Goal: Task Accomplishment & Management: Manage account settings

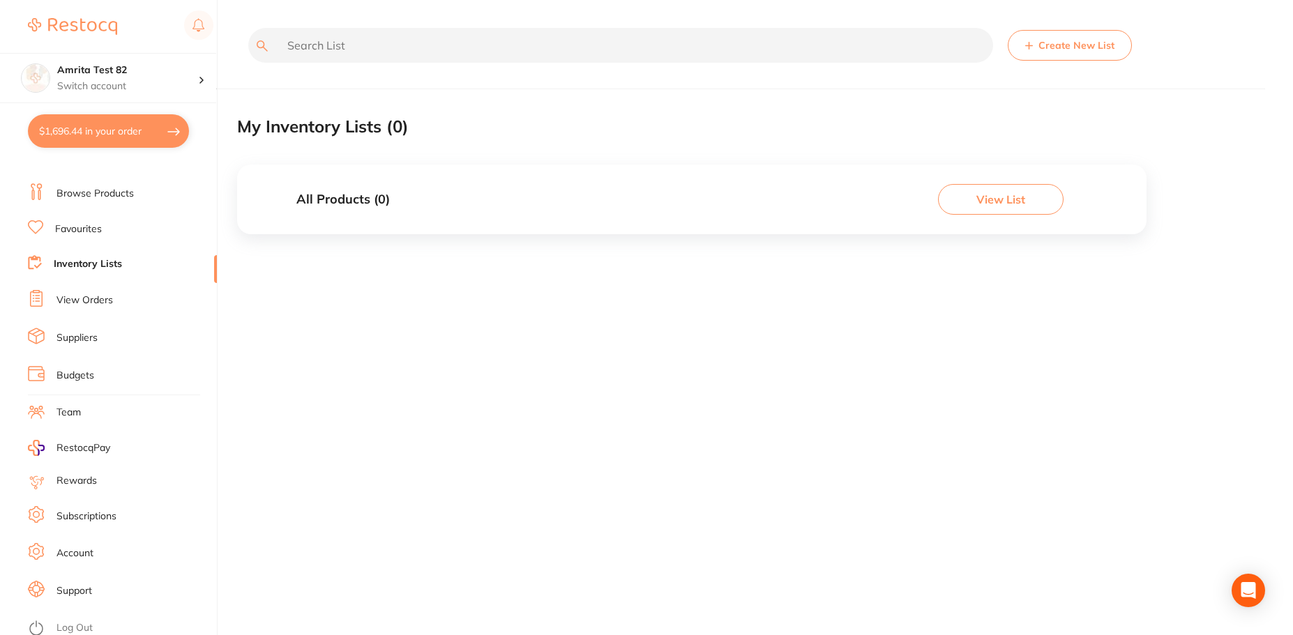
scroll to position [24, 0]
click at [54, 616] on li "Log Out" at bounding box center [120, 623] width 185 height 21
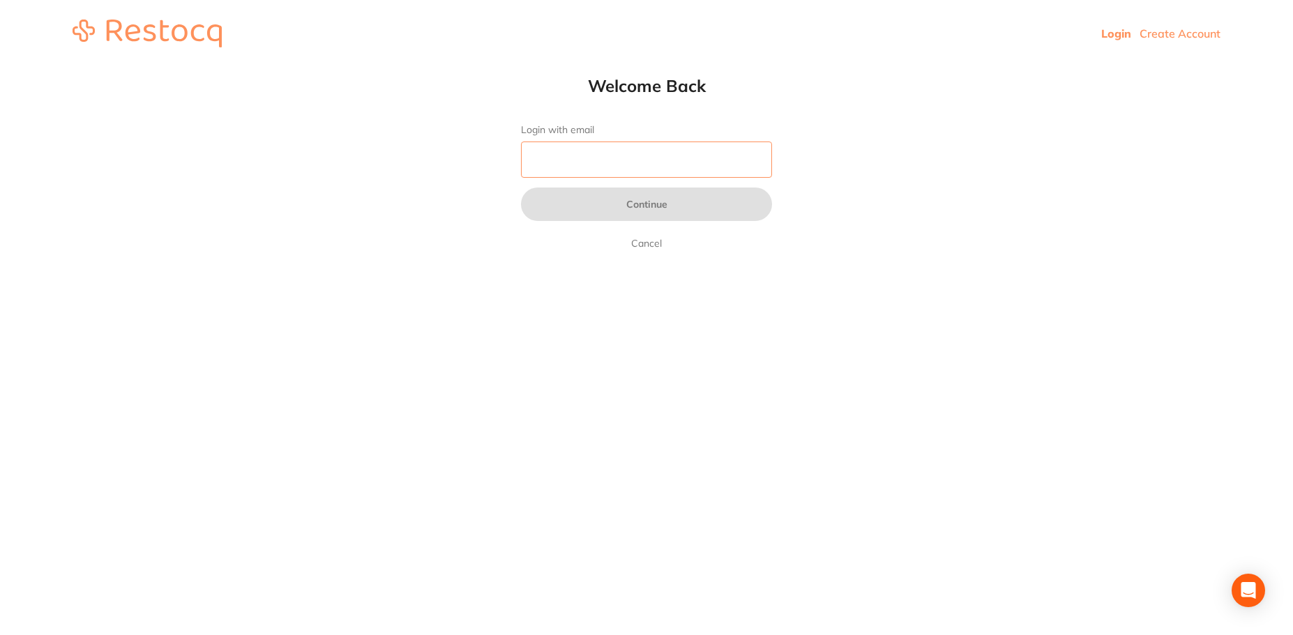
click at [595, 143] on input "Login with email" at bounding box center [646, 160] width 251 height 36
type input "[PERSON_NAME][EMAIL_ADDRESS][PERSON_NAME][DOMAIN_NAME]"
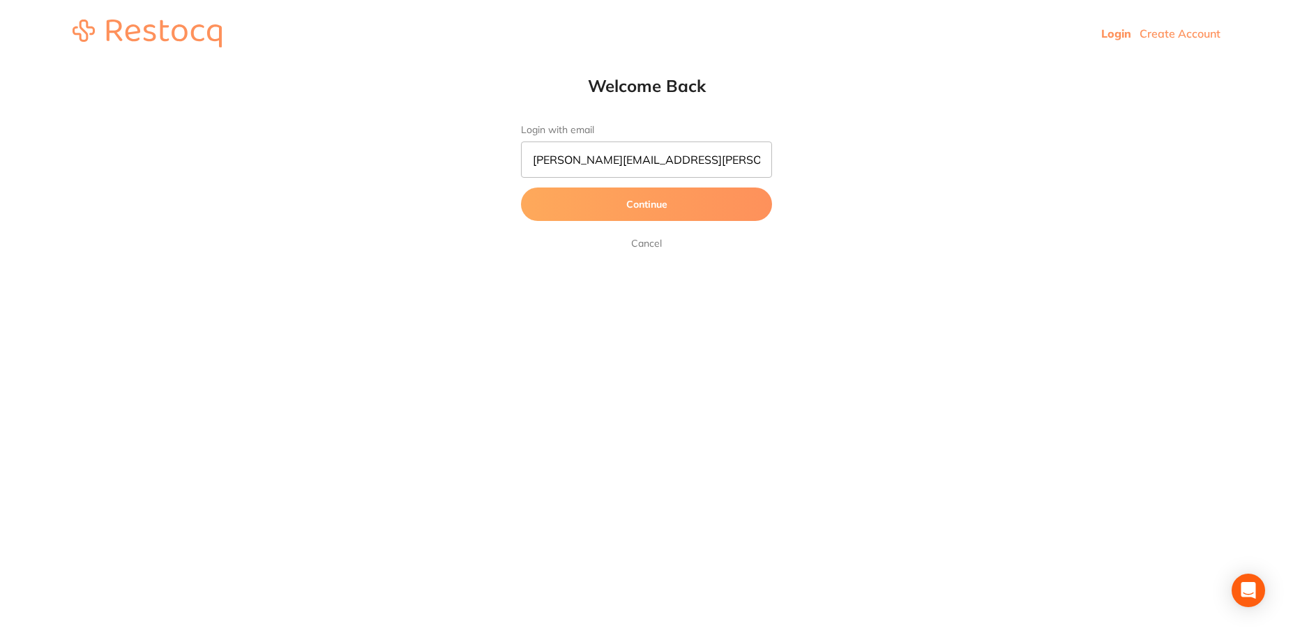
click at [631, 199] on button "Continue" at bounding box center [646, 204] width 251 height 33
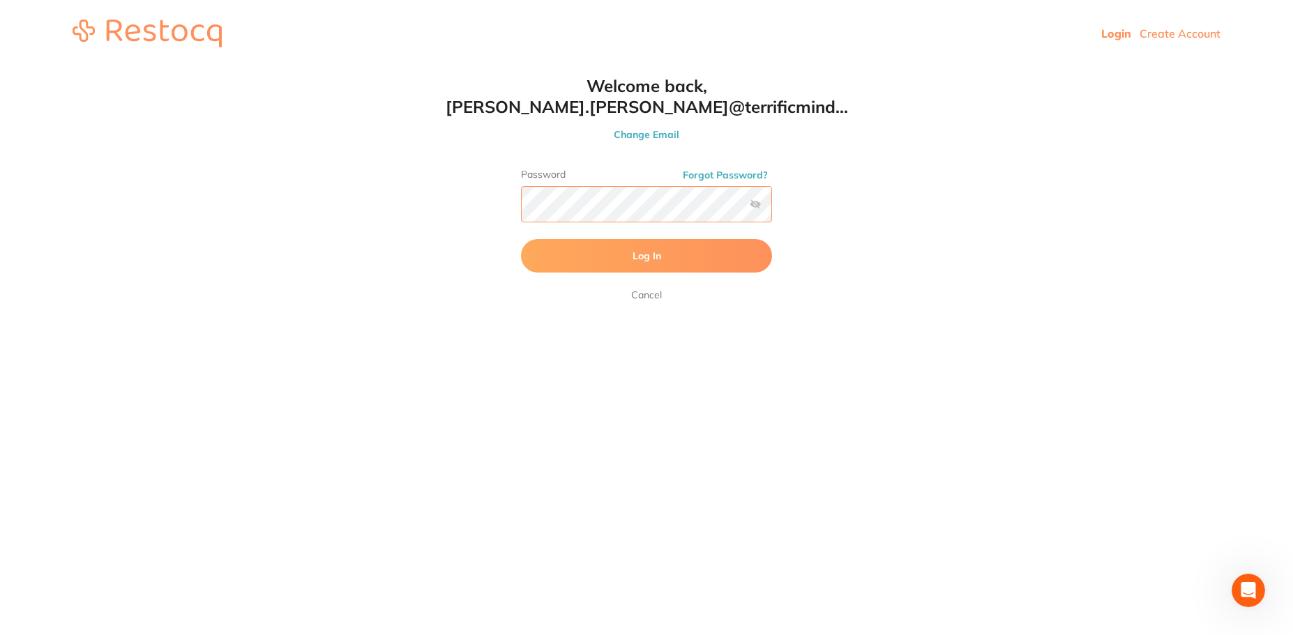
click at [521, 239] on button "Log In" at bounding box center [646, 255] width 251 height 33
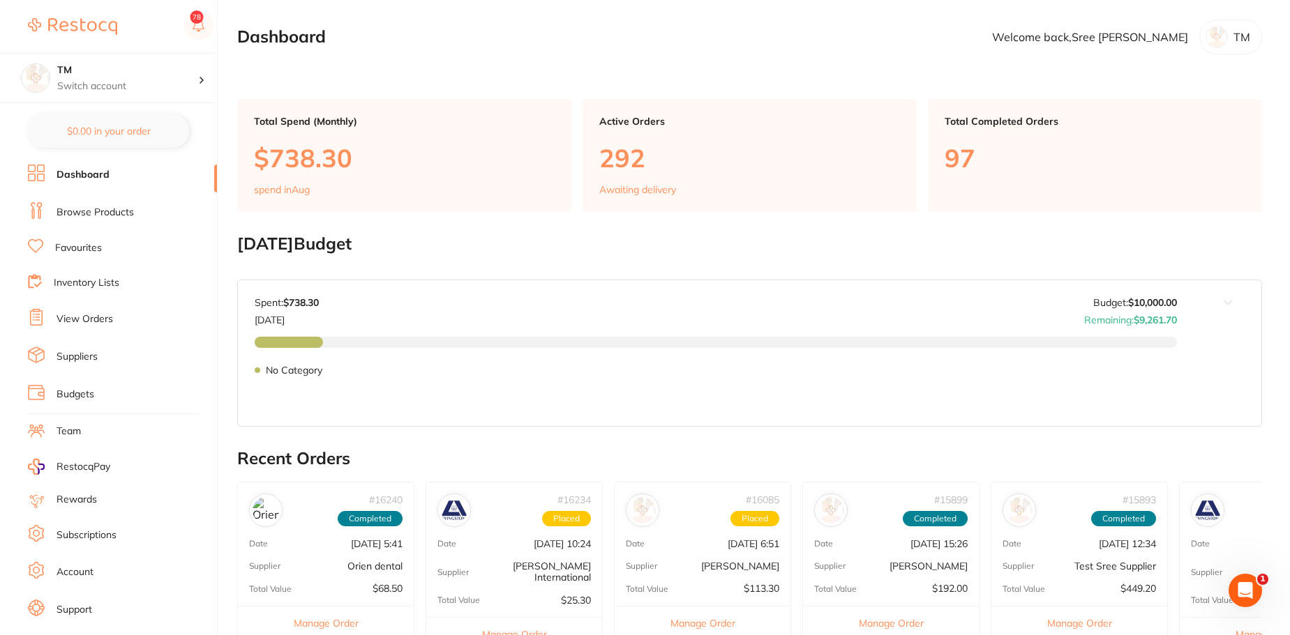
click at [80, 391] on link "Budgets" at bounding box center [76, 395] width 38 height 14
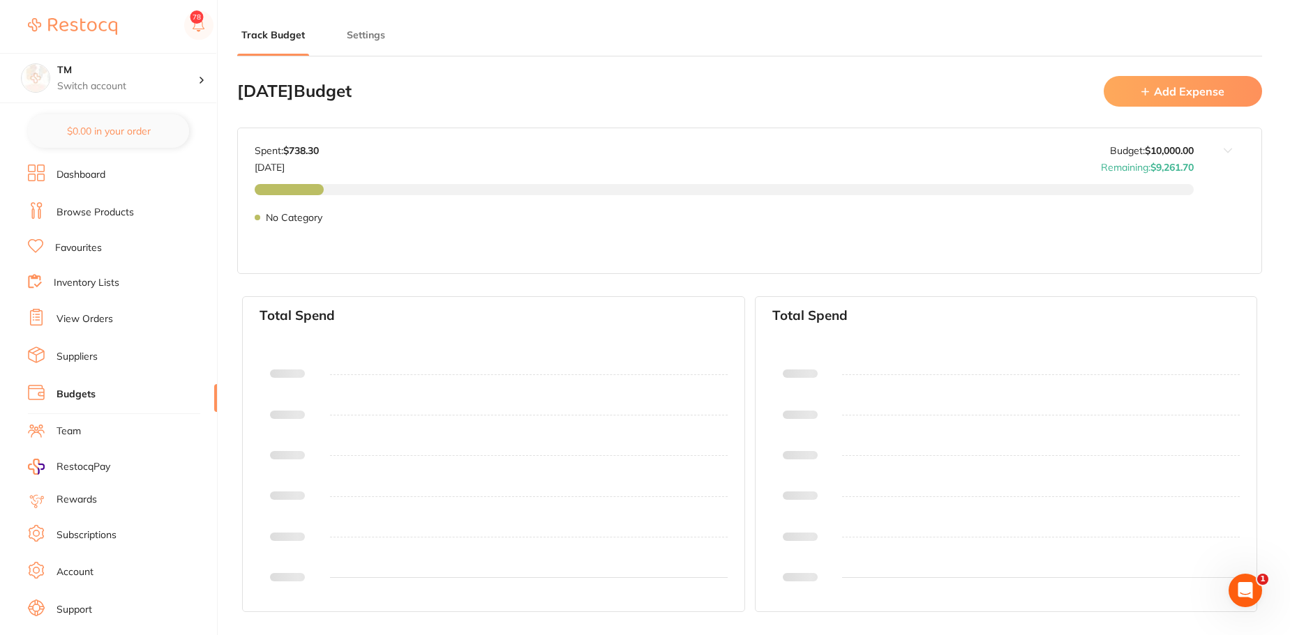
type input "10,000"
type input "0.0"
type input "10,000"
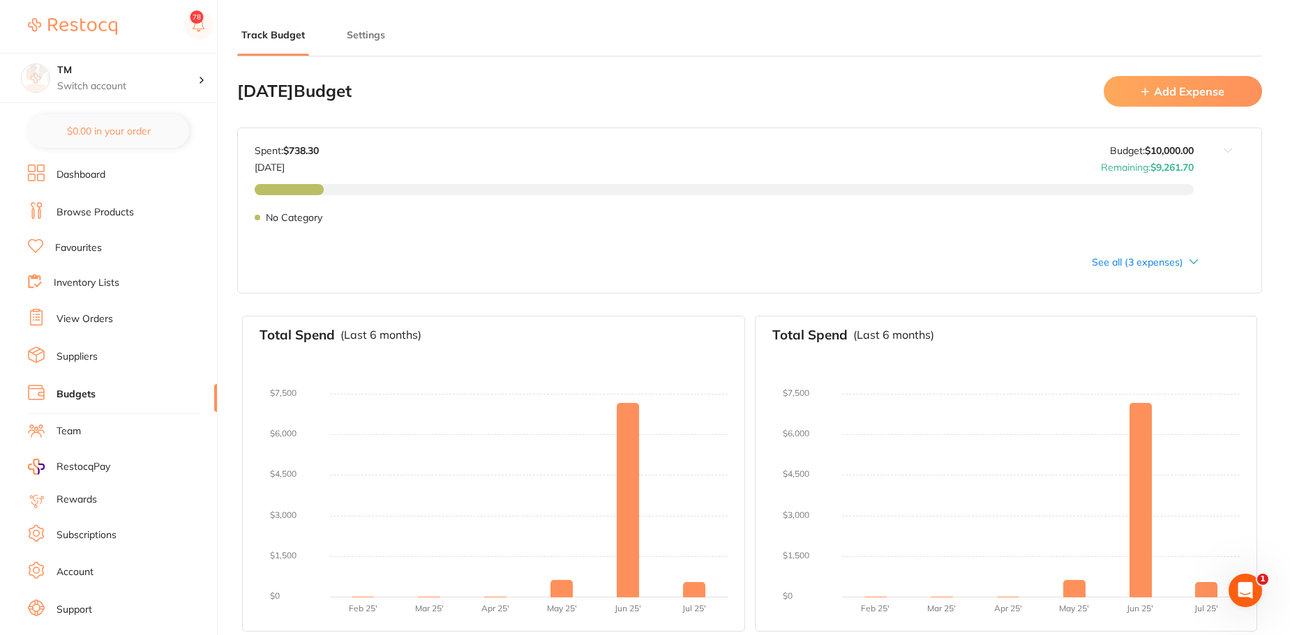
click at [82, 315] on link "View Orders" at bounding box center [85, 320] width 57 height 14
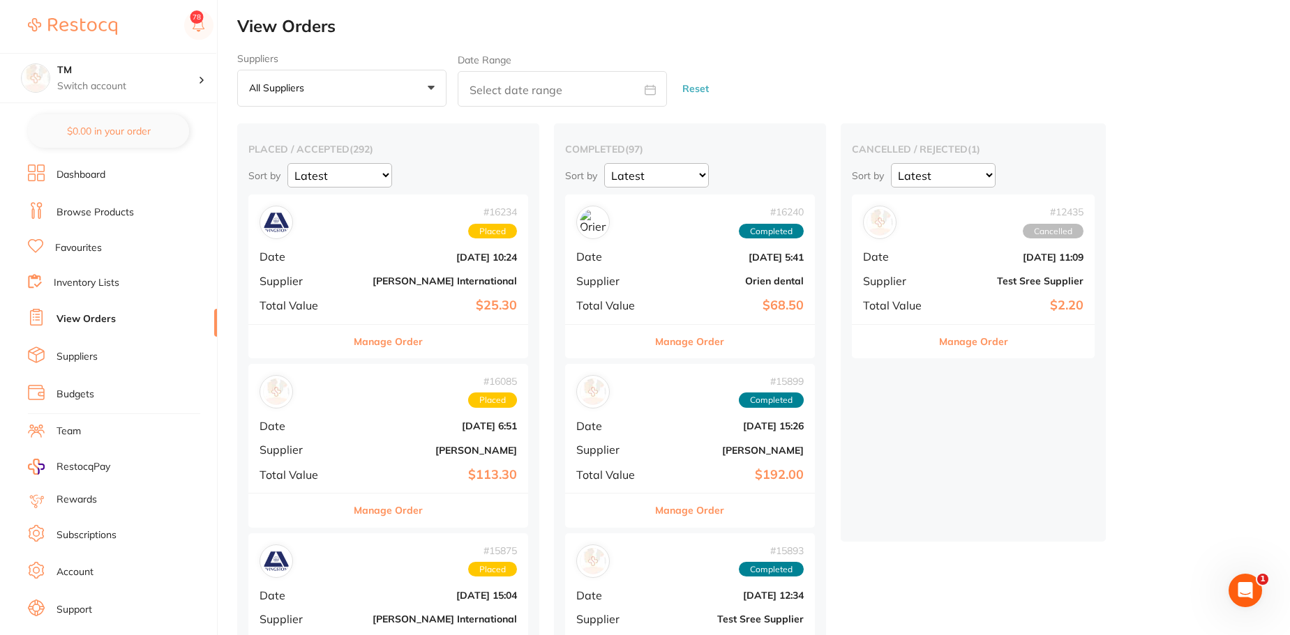
click at [370, 269] on div "# 16234 Placed Date [DATE] 10:24 Supplier [PERSON_NAME] International Total Val…" at bounding box center [388, 259] width 280 height 129
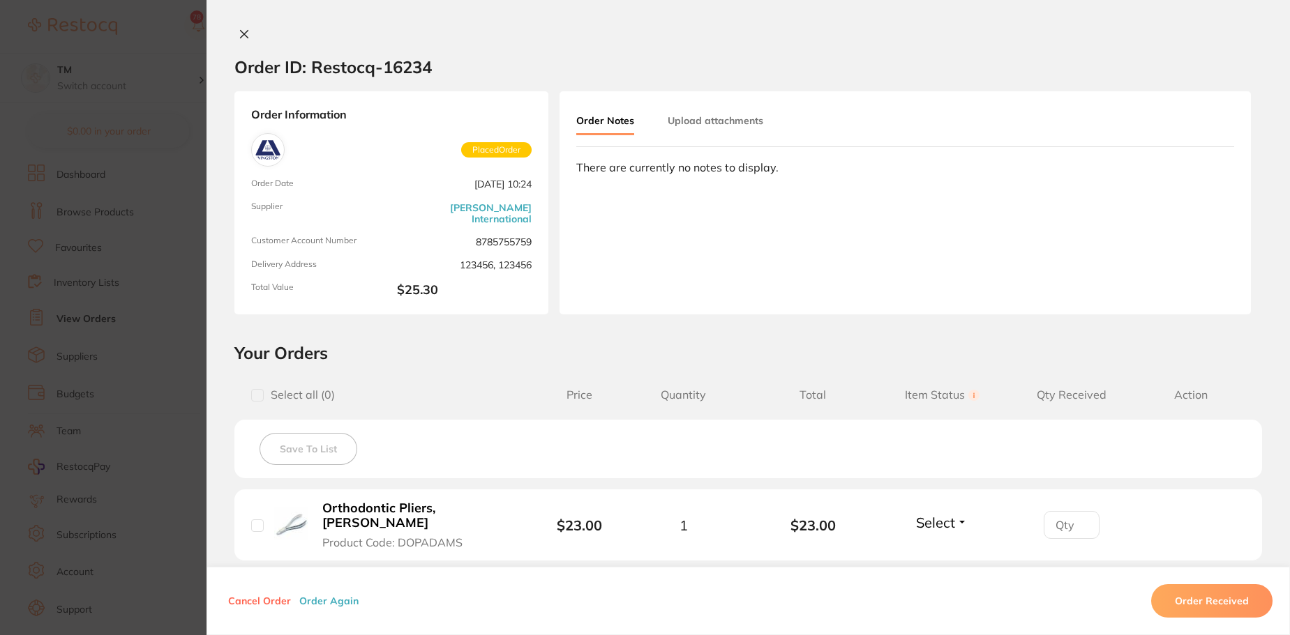
drag, startPoint x: 370, startPoint y: 269, endPoint x: 398, endPoint y: 103, distance: 167.7
click at [398, 103] on section "Order ID: Restocq- 16234 Order Information Placed Order Order Date [DATE] 10:24…" at bounding box center [645, 317] width 1290 height 635
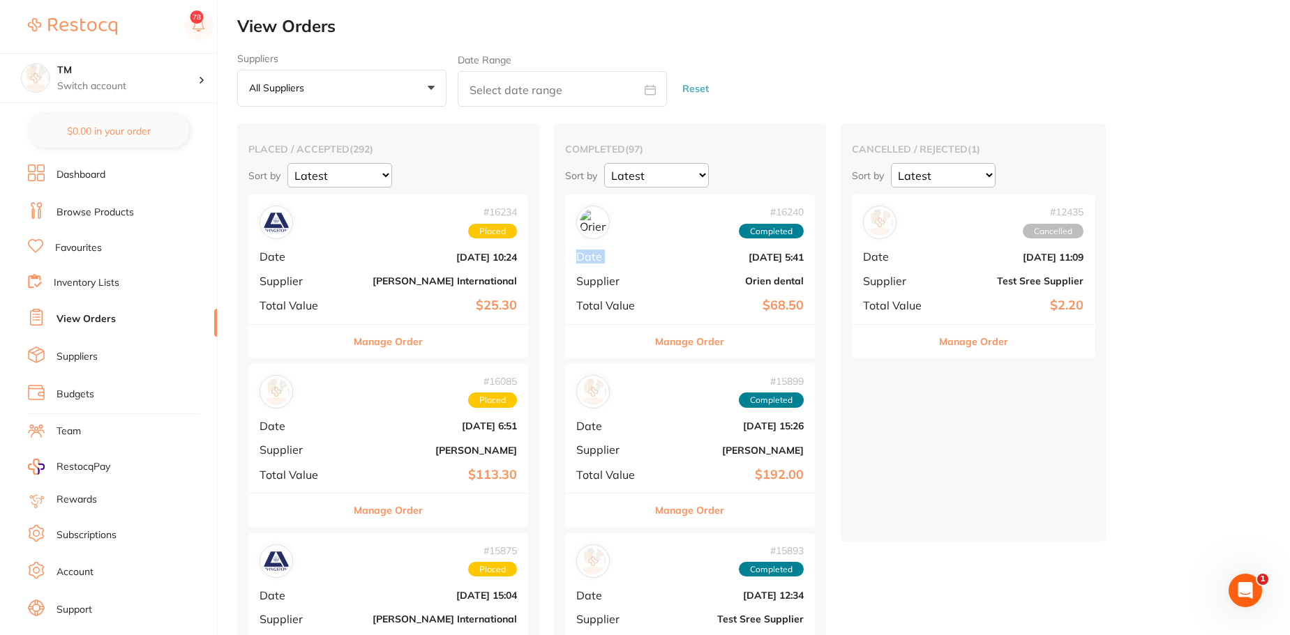
drag, startPoint x: 635, startPoint y: 251, endPoint x: 730, endPoint y: 124, distance: 158.1
click at [771, 227] on div "# 16240 Completed Date [DATE] 5:41 Supplier Orien dental Total Value $68.50" at bounding box center [690, 259] width 250 height 129
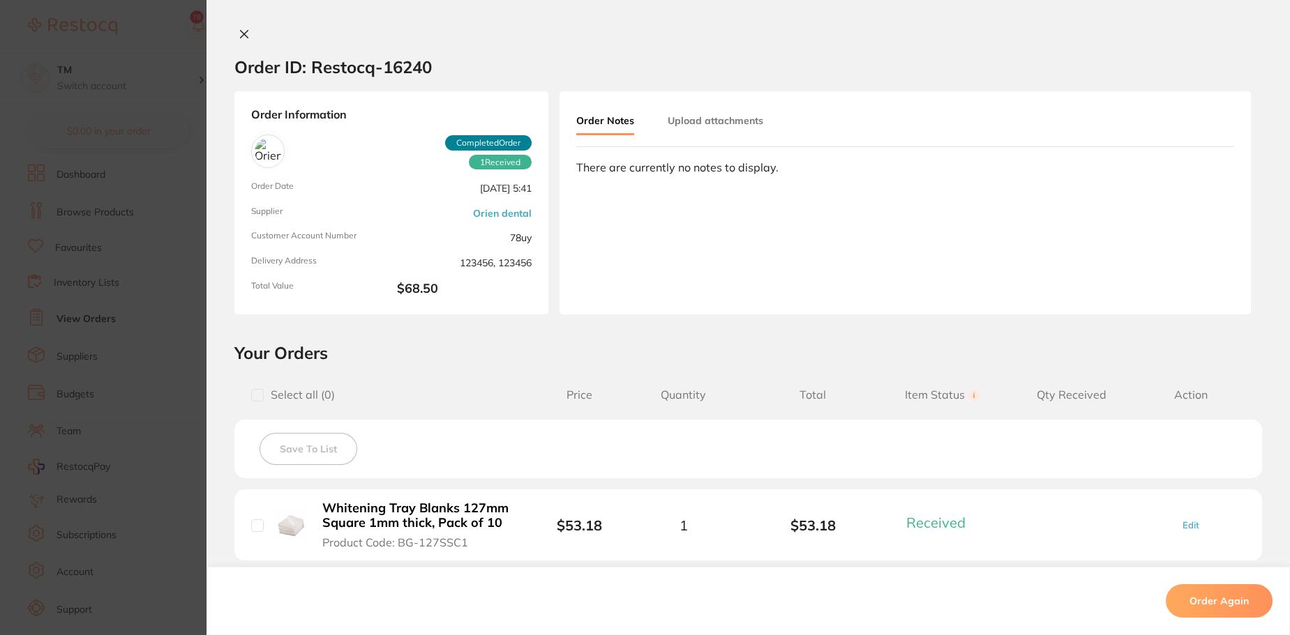
click at [730, 124] on section "Order ID: Restocq- 16240 Order Information 1 Received Completed Order Order Dat…" at bounding box center [645, 317] width 1290 height 635
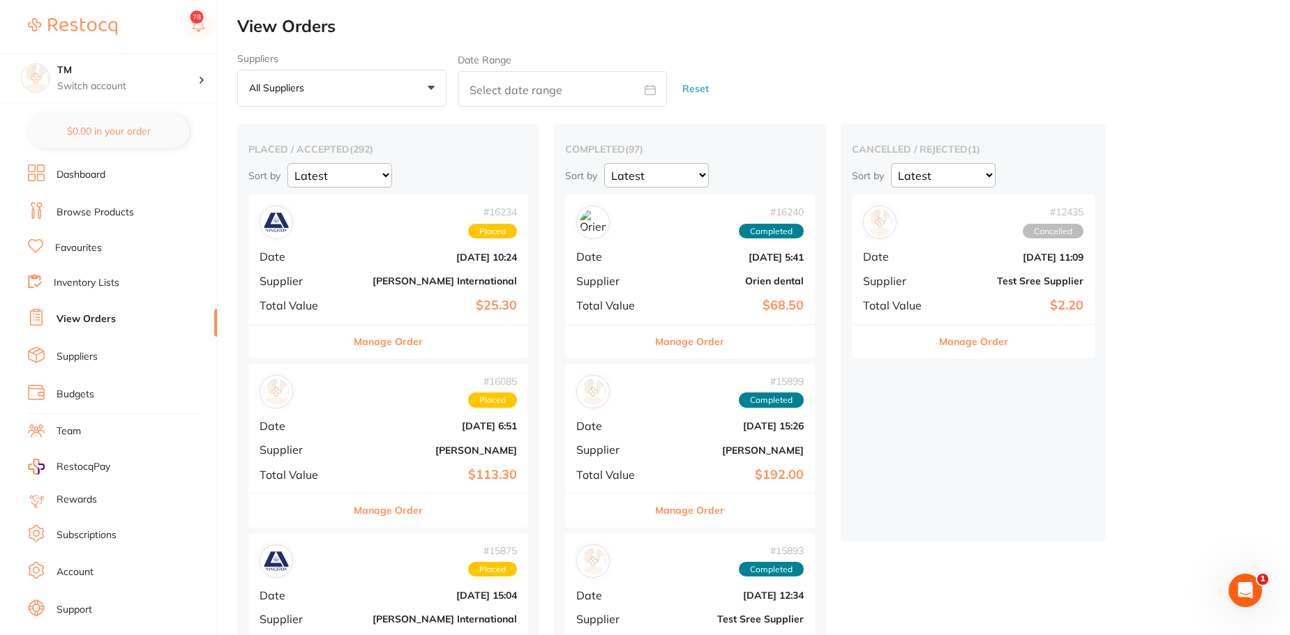
click at [963, 272] on div "# 12435 Cancelled Date [DATE] 11:09 Supplier Test Sree Supplier Total Value $2.…" at bounding box center [973, 259] width 243 height 129
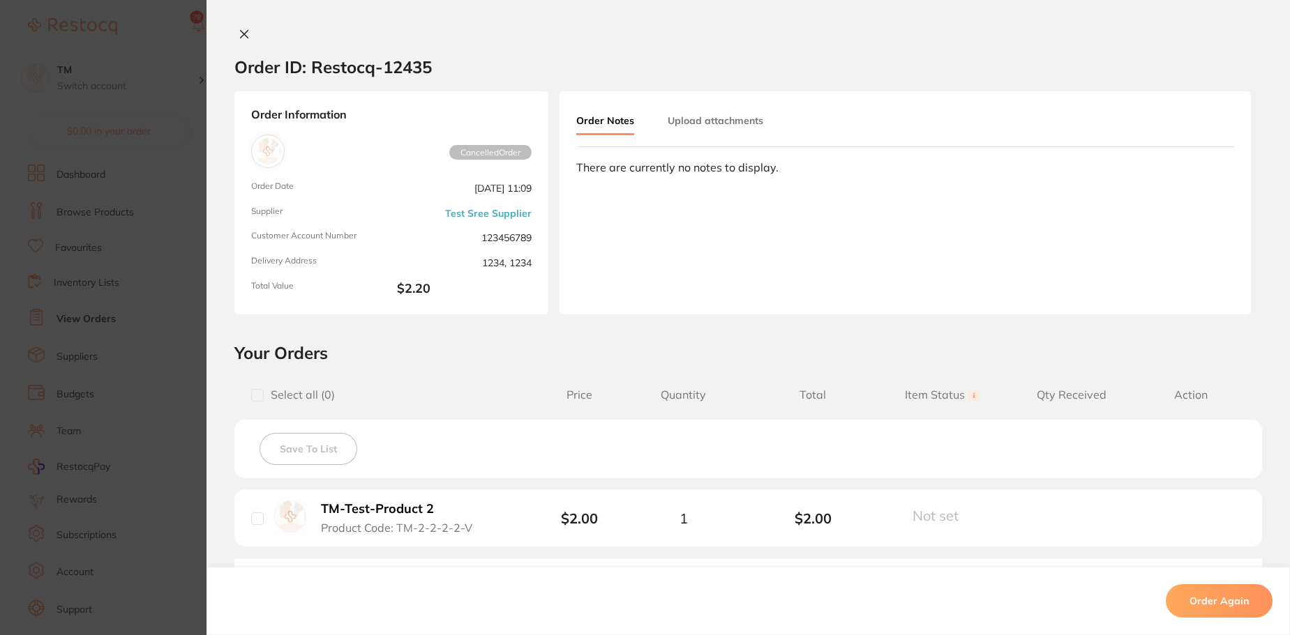
click at [244, 34] on icon at bounding box center [244, 34] width 11 height 11
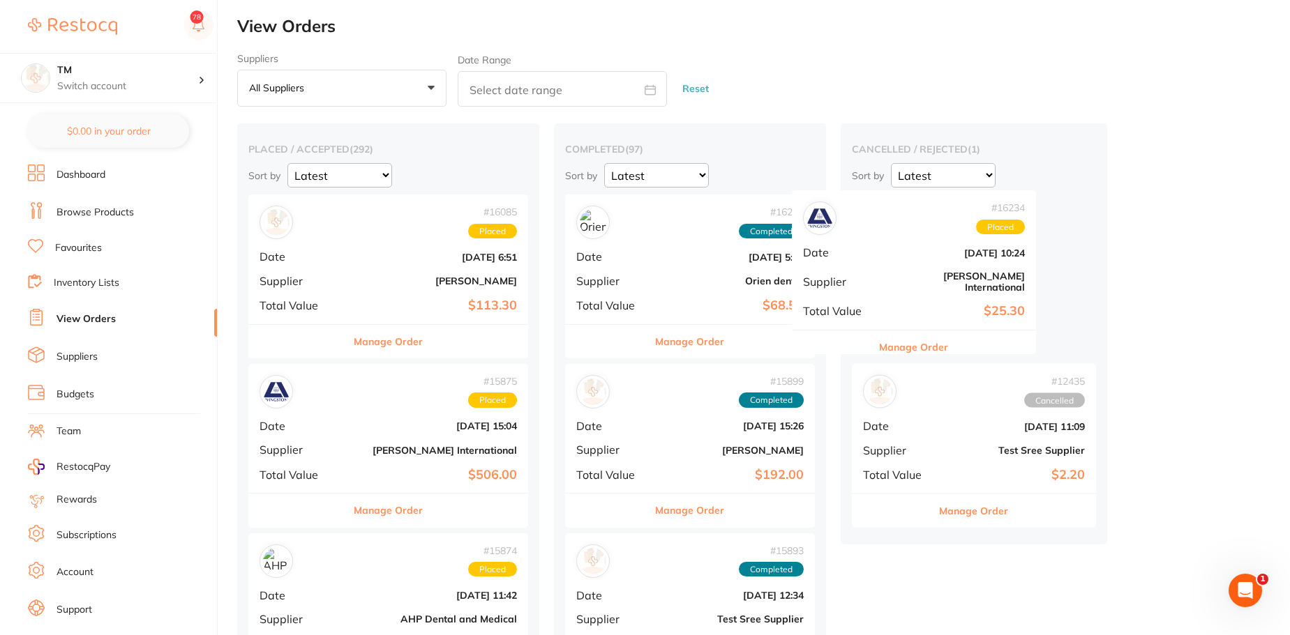
drag, startPoint x: 358, startPoint y: 218, endPoint x: 903, endPoint y: 208, distance: 545.6
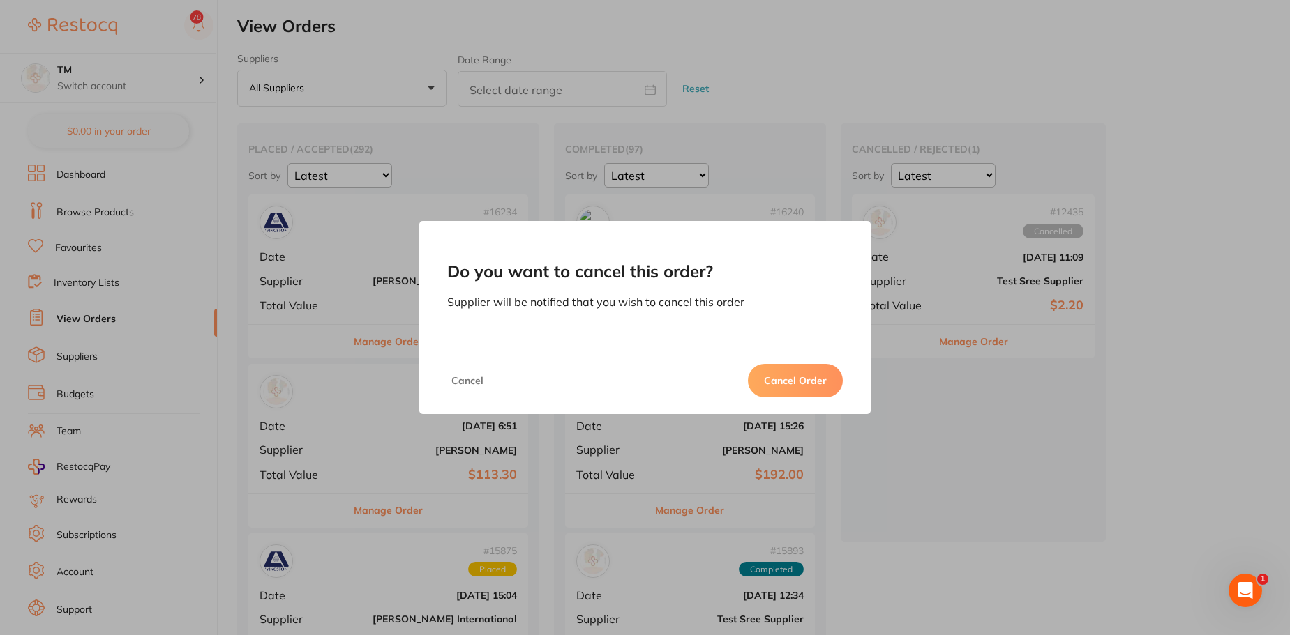
click at [786, 377] on button "Cancel Order" at bounding box center [795, 380] width 95 height 33
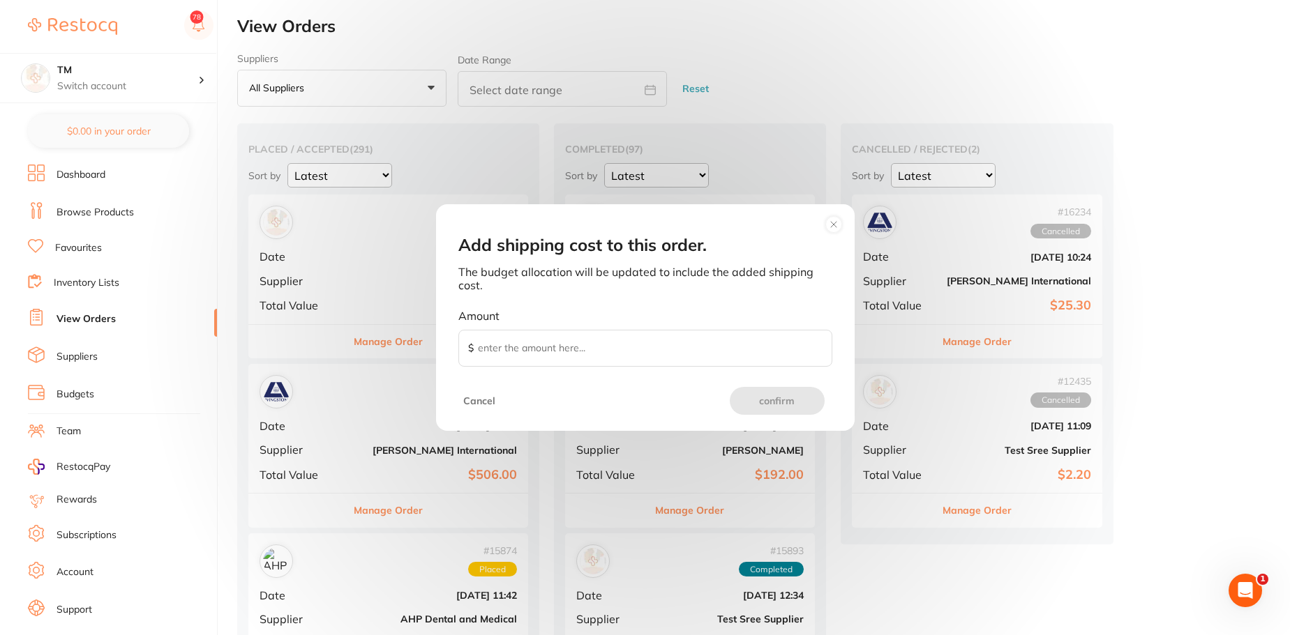
click at [830, 230] on circle at bounding box center [833, 224] width 16 height 16
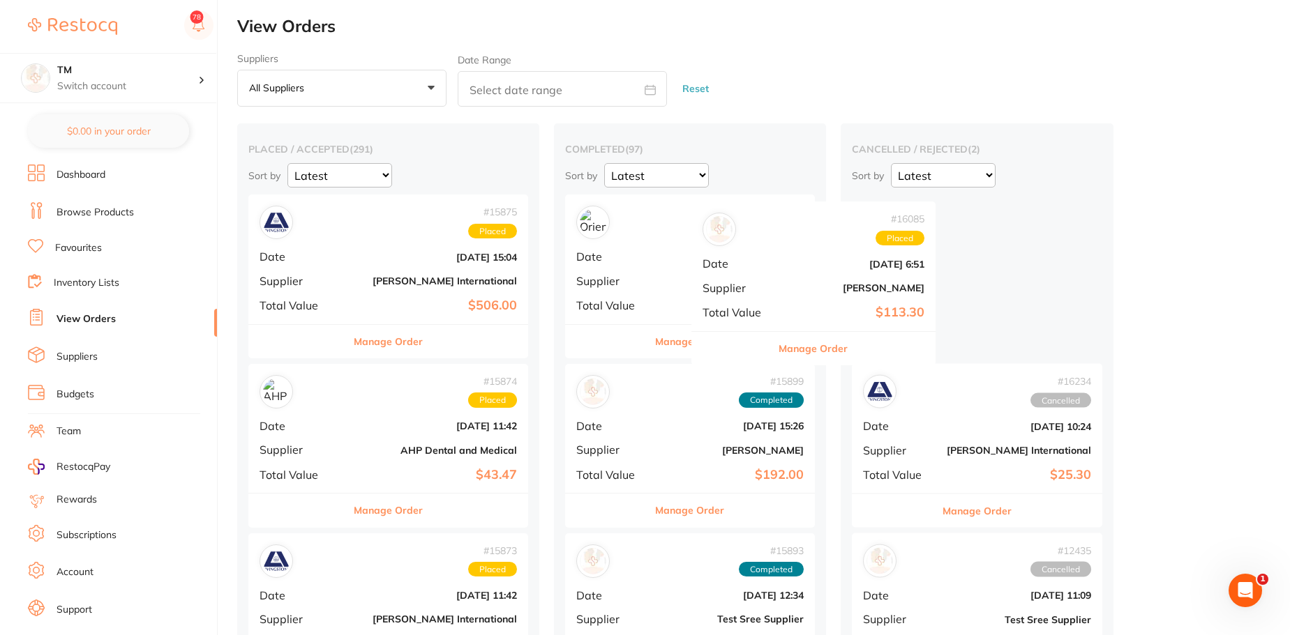
drag, startPoint x: 392, startPoint y: 214, endPoint x: 896, endPoint y: 241, distance: 505.1
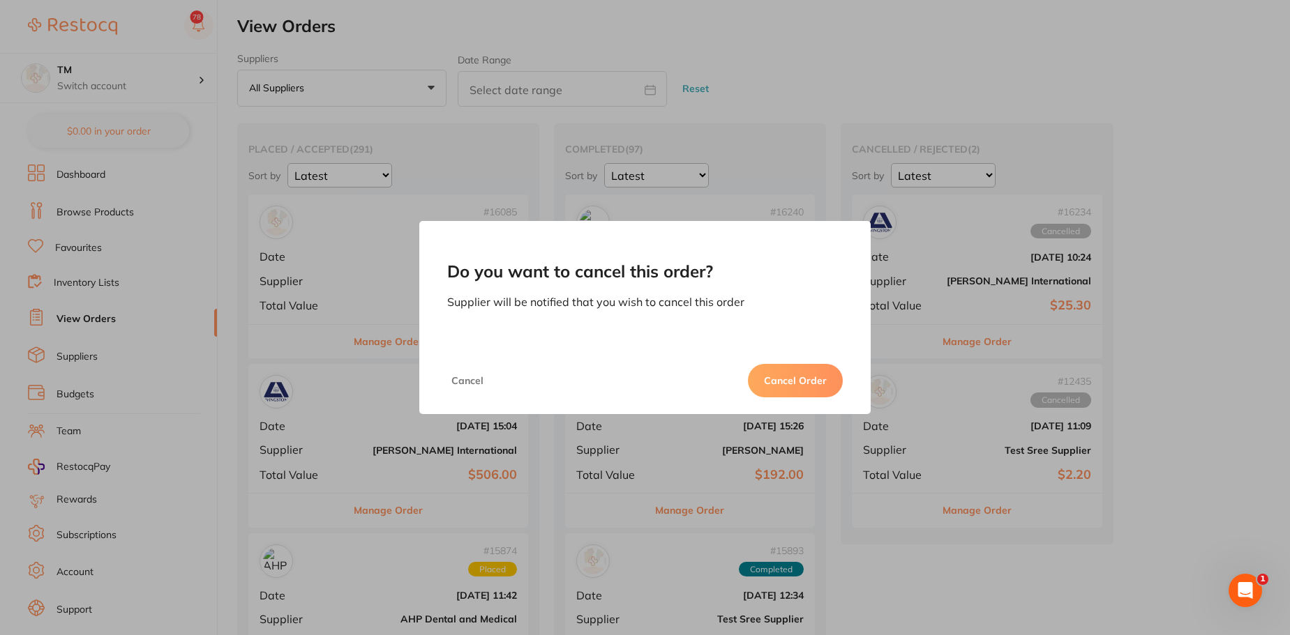
click at [784, 389] on button "Cancel Order" at bounding box center [795, 380] width 95 height 33
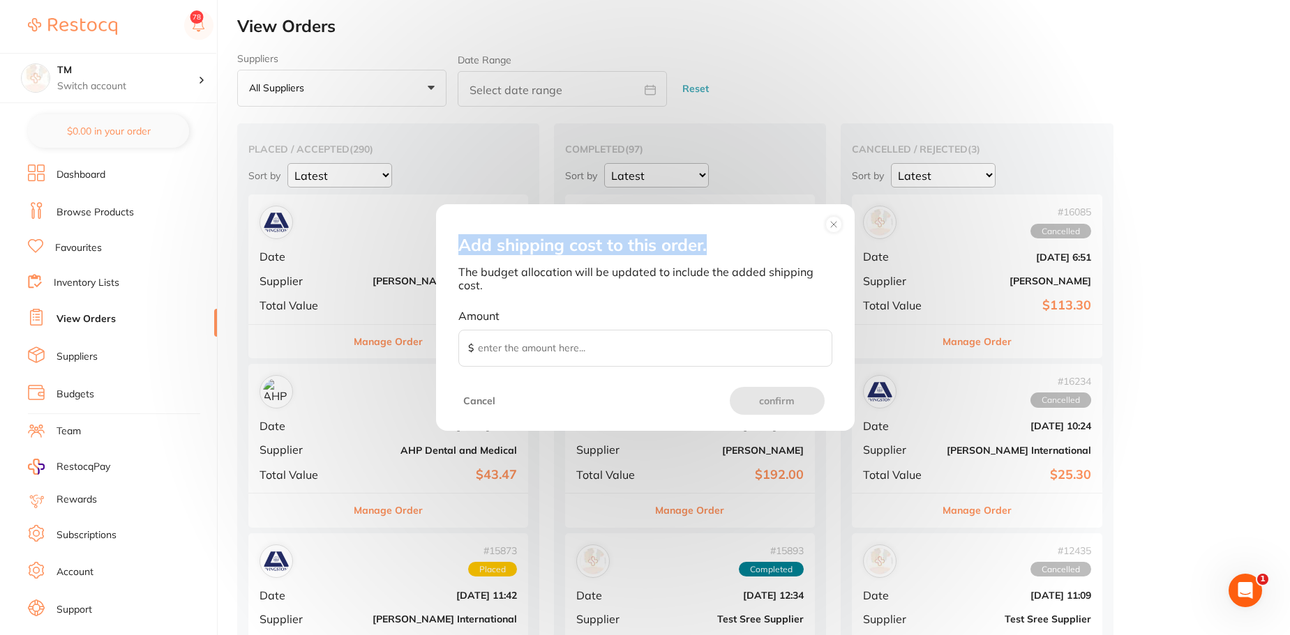
drag, startPoint x: 723, startPoint y: 244, endPoint x: 459, endPoint y: 250, distance: 264.4
click at [459, 250] on div "Add shipping cost to this order. The budget allocation will be updated to inclu…" at bounding box center [645, 301] width 407 height 138
copy span "Add shipping cost to this order."
click at [834, 227] on circle at bounding box center [833, 224] width 16 height 16
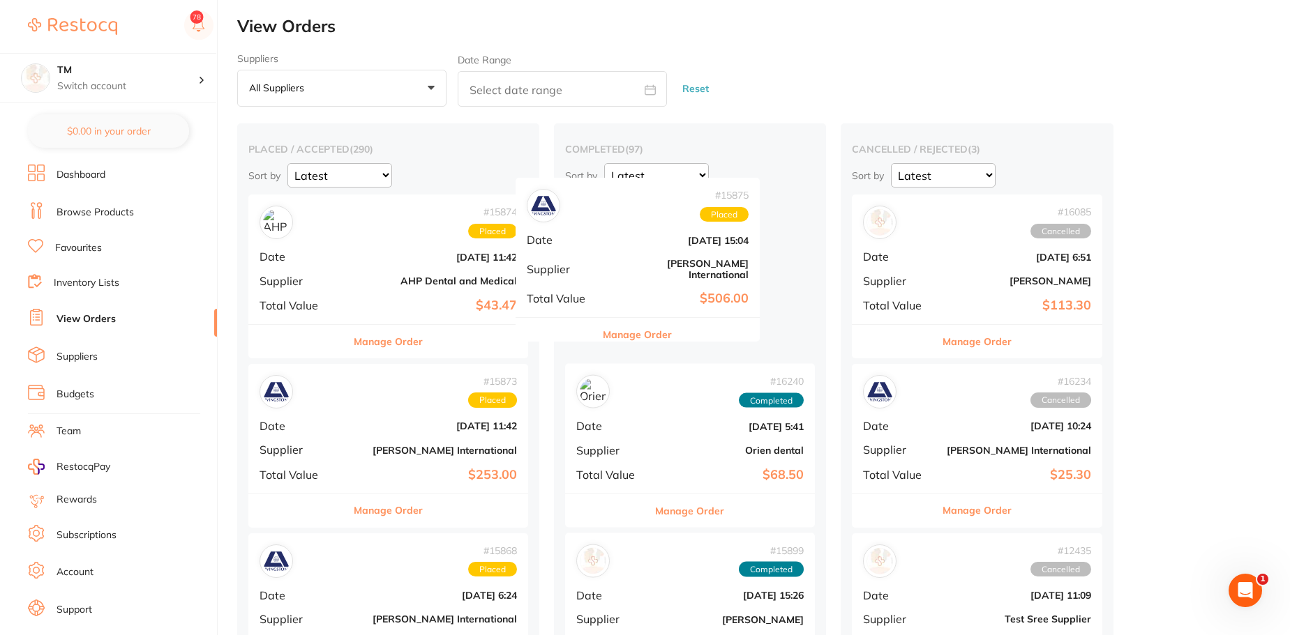
drag, startPoint x: 403, startPoint y: 269, endPoint x: 677, endPoint y: 246, distance: 274.4
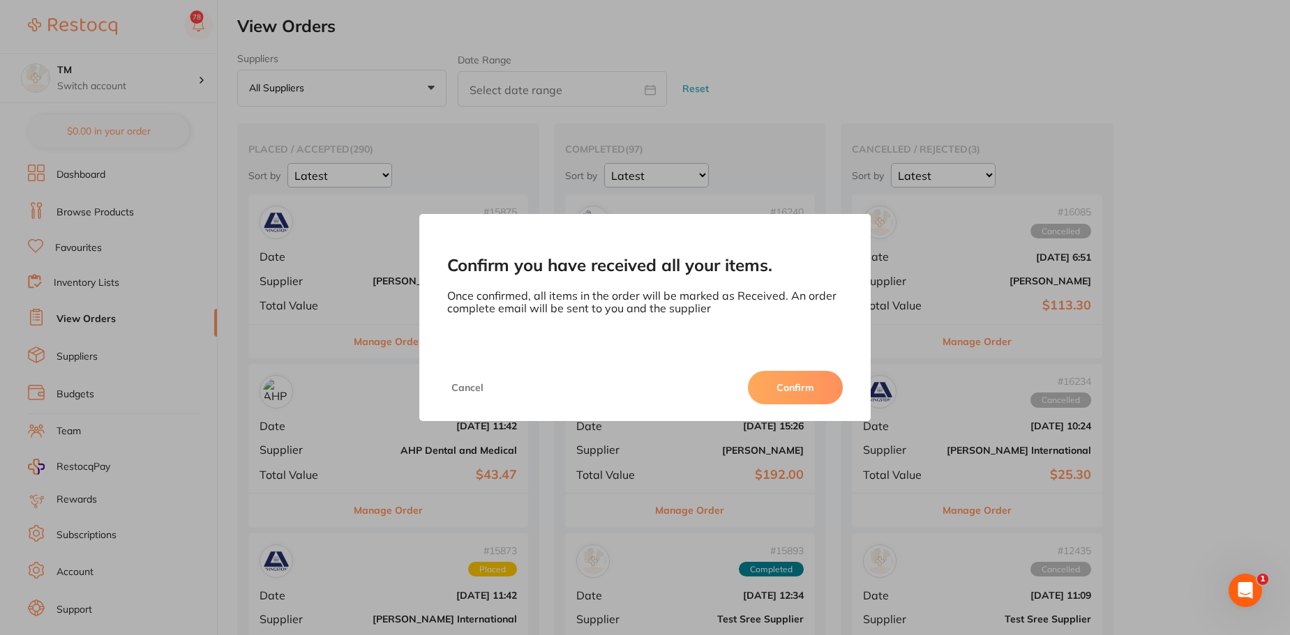
click at [804, 379] on button "Confirm" at bounding box center [795, 387] width 95 height 33
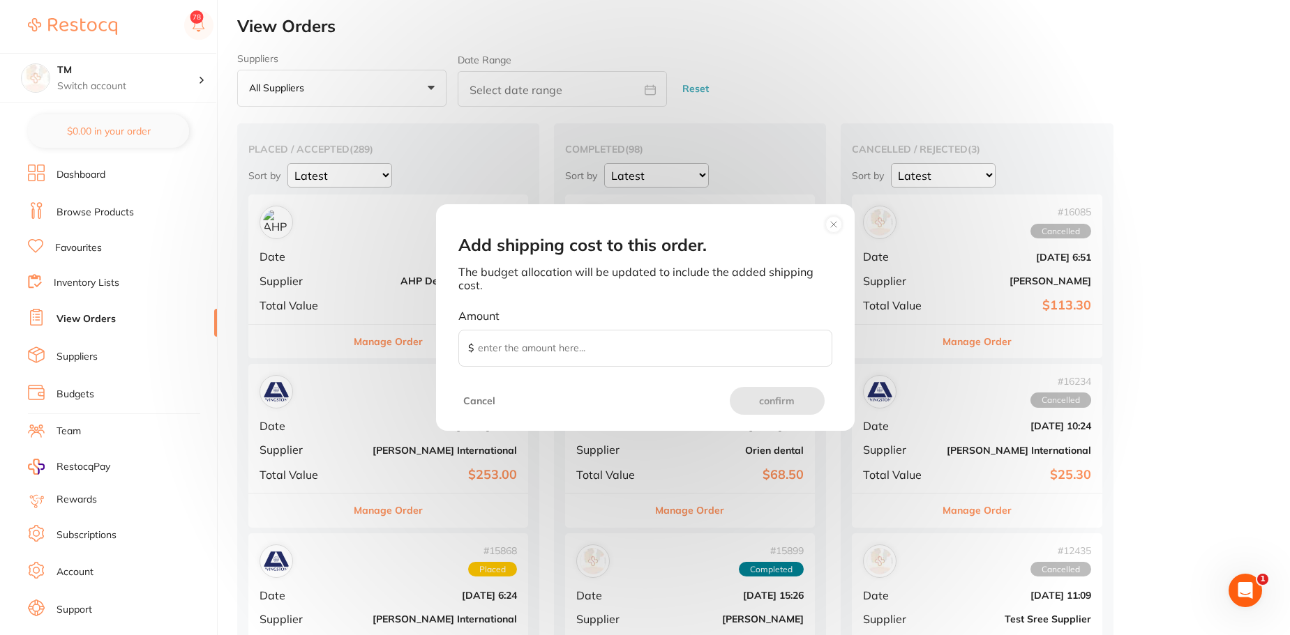
click at [762, 336] on input "Amount $" at bounding box center [645, 349] width 374 height 38
type input "20"
click at [805, 400] on button "confirm" at bounding box center [777, 401] width 95 height 28
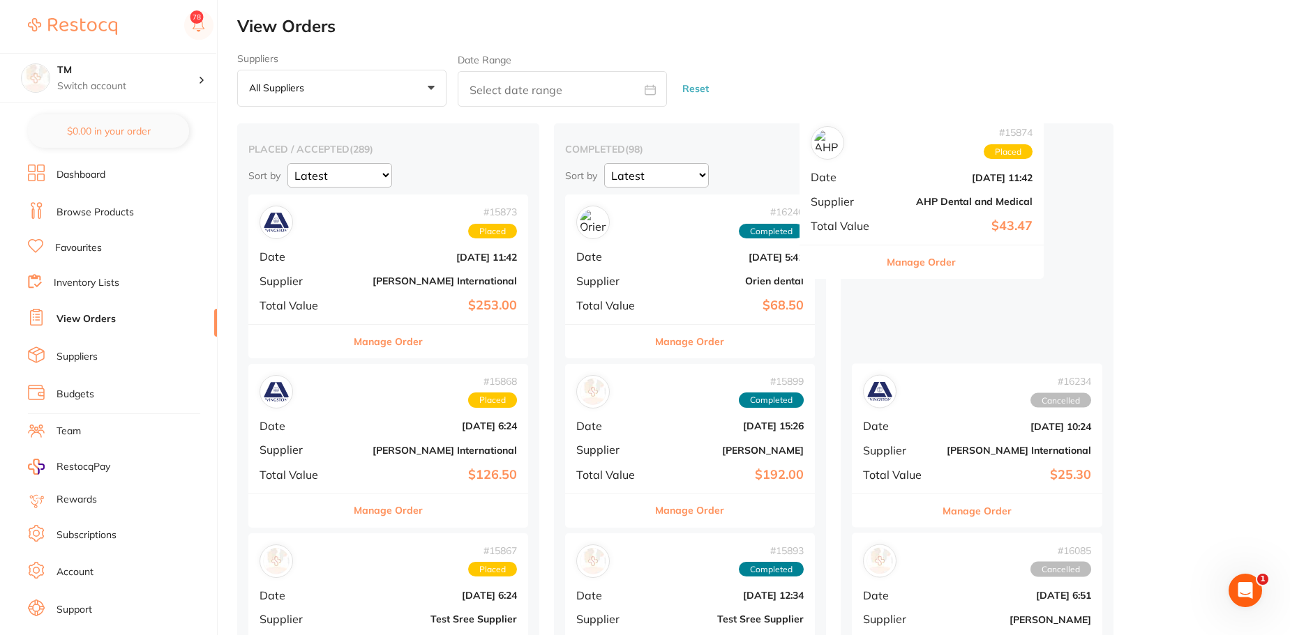
drag, startPoint x: 405, startPoint y: 259, endPoint x: 956, endPoint y: 174, distance: 556.9
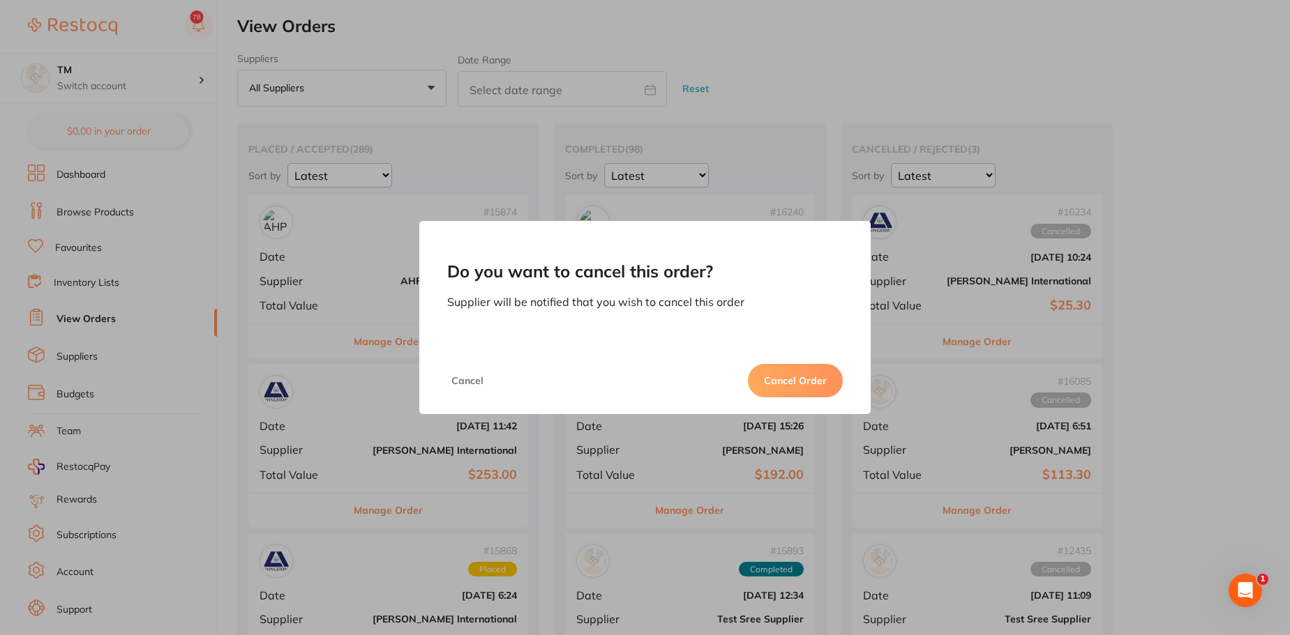
click at [782, 374] on button "Cancel Order" at bounding box center [795, 380] width 95 height 33
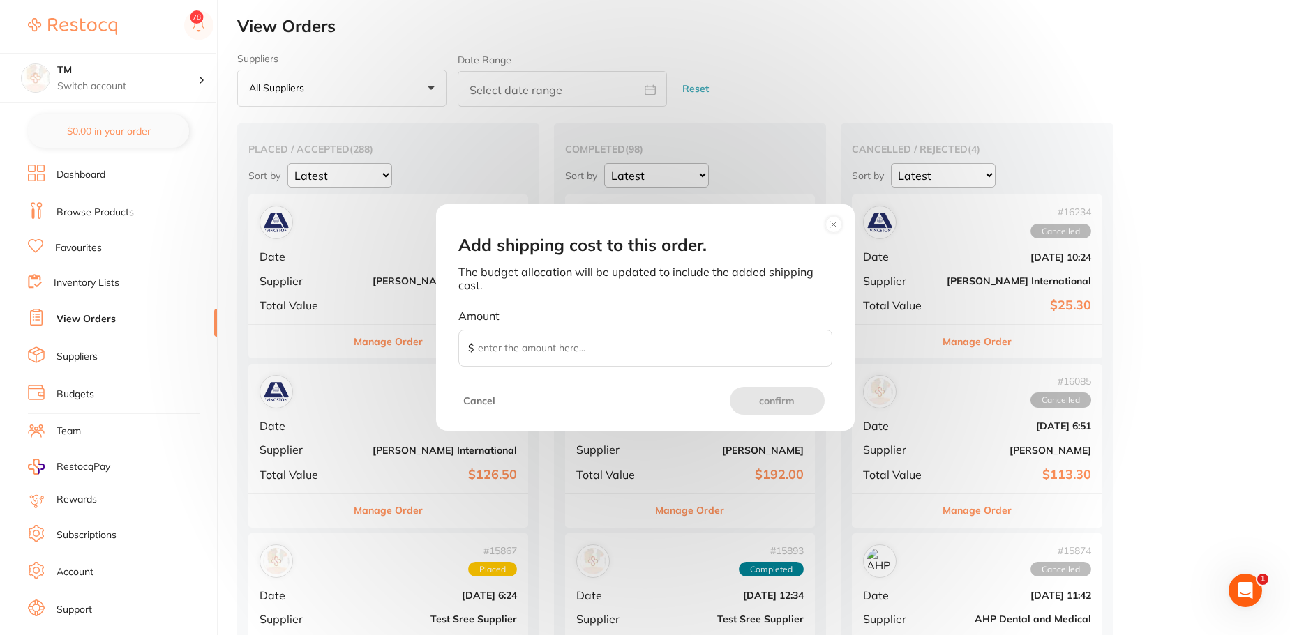
click at [836, 225] on circle at bounding box center [833, 224] width 16 height 16
